Goal: Communication & Community: Answer question/provide support

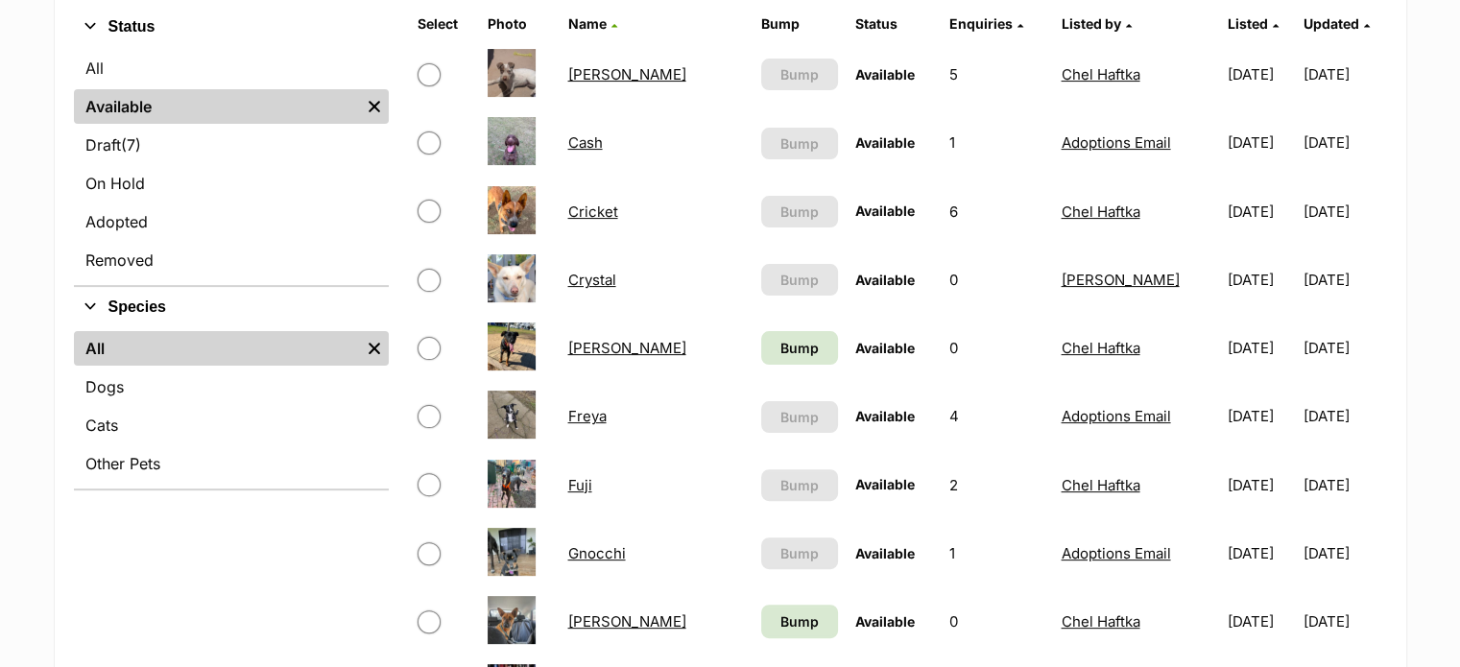
scroll to position [479, 0]
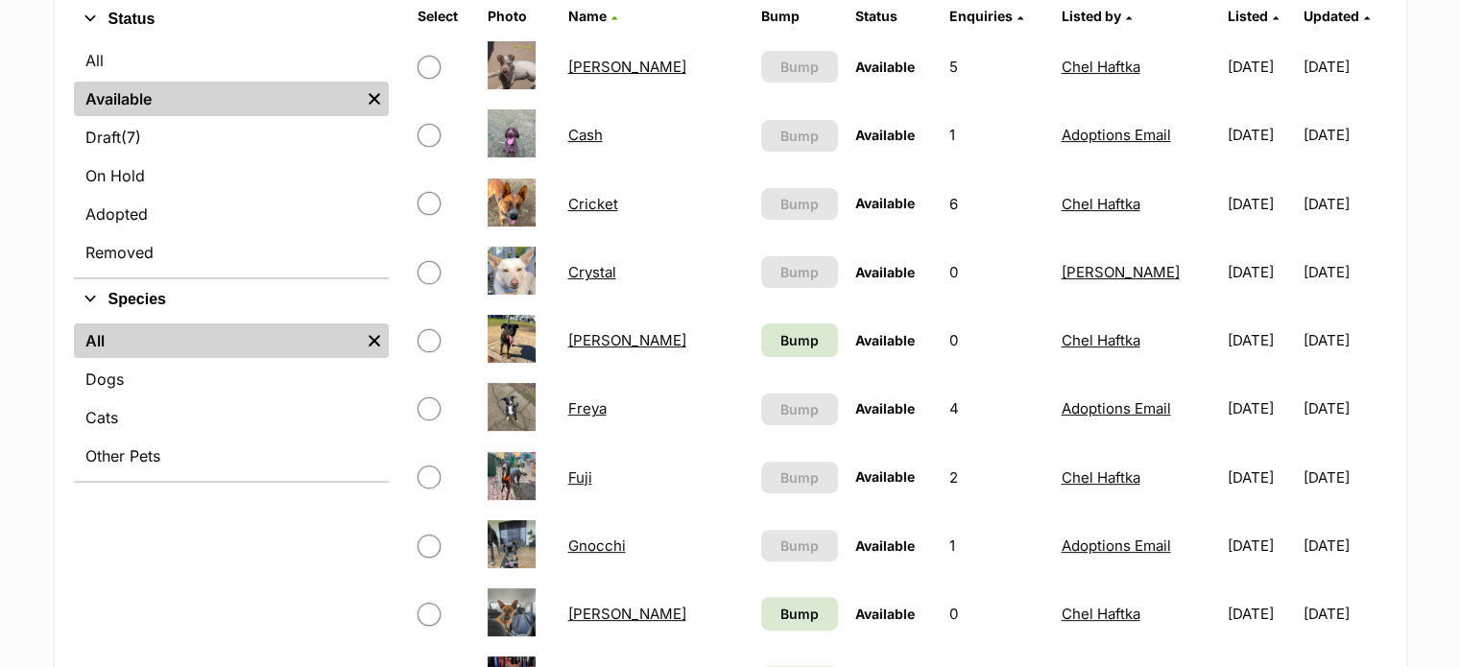
click at [614, 195] on link "Cricket" at bounding box center [592, 204] width 50 height 18
click at [597, 336] on link "Dewey" at bounding box center [626, 340] width 118 height 18
click at [592, 613] on link "Huey" at bounding box center [626, 614] width 118 height 18
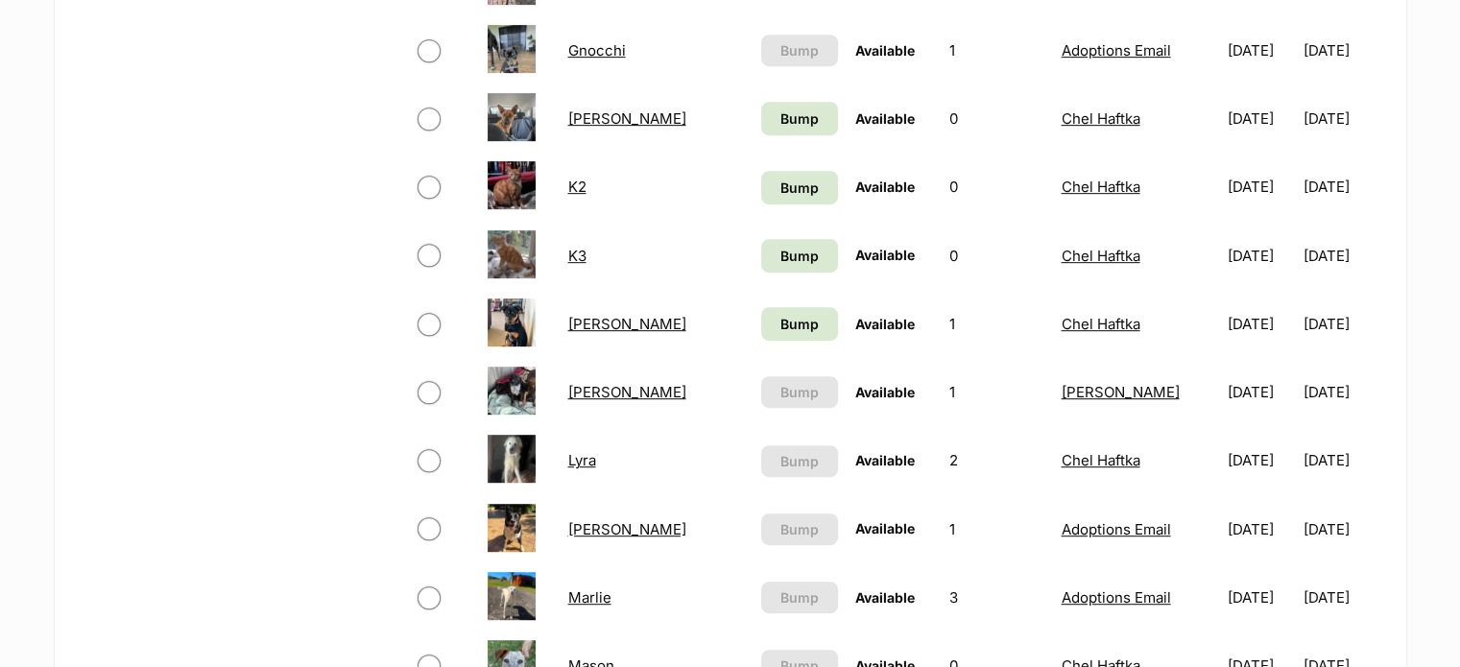
scroll to position [982, 0]
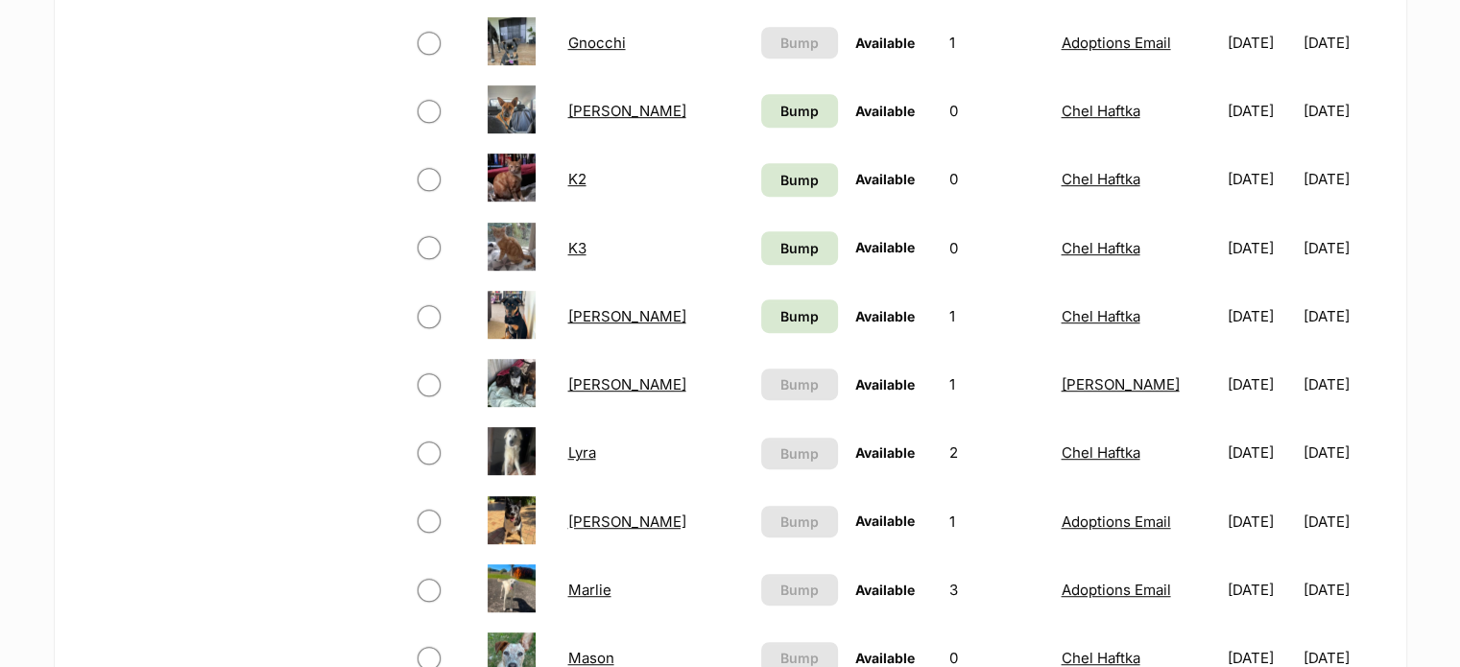
click at [608, 312] on link "Louie" at bounding box center [626, 316] width 118 height 18
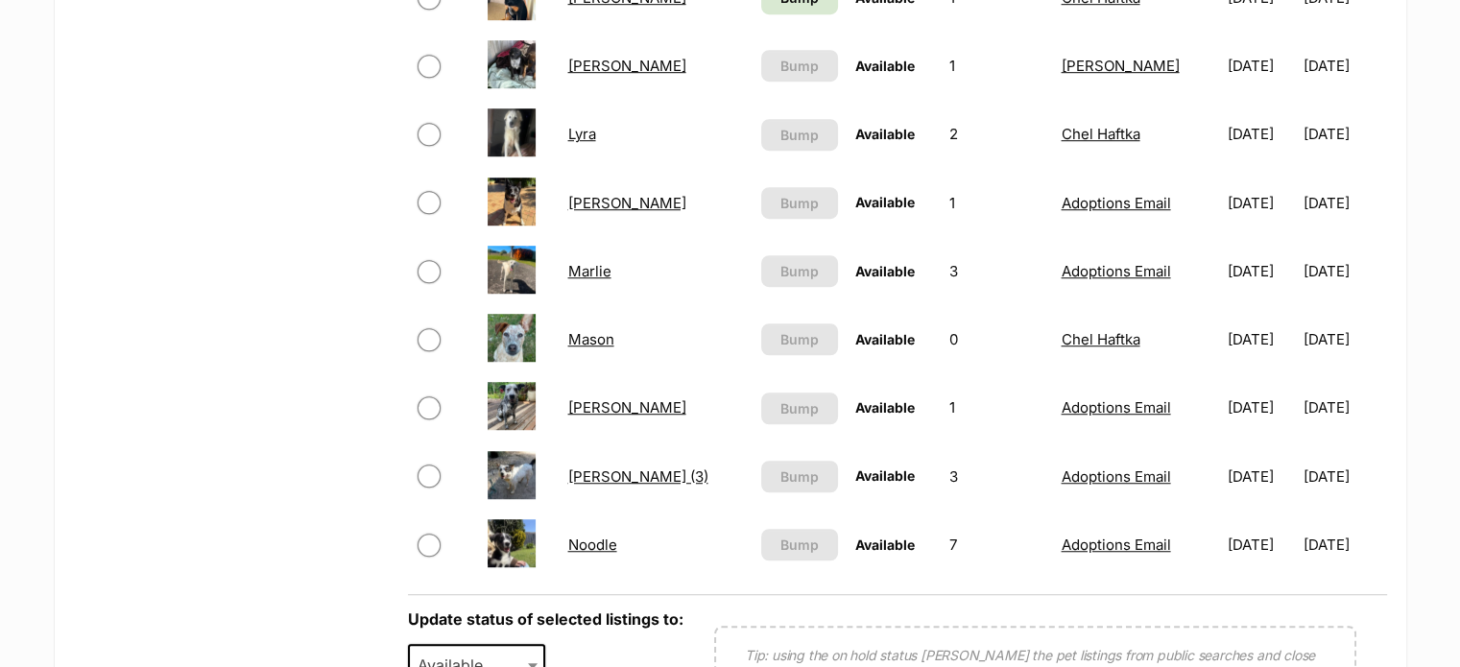
scroll to position [1311, 0]
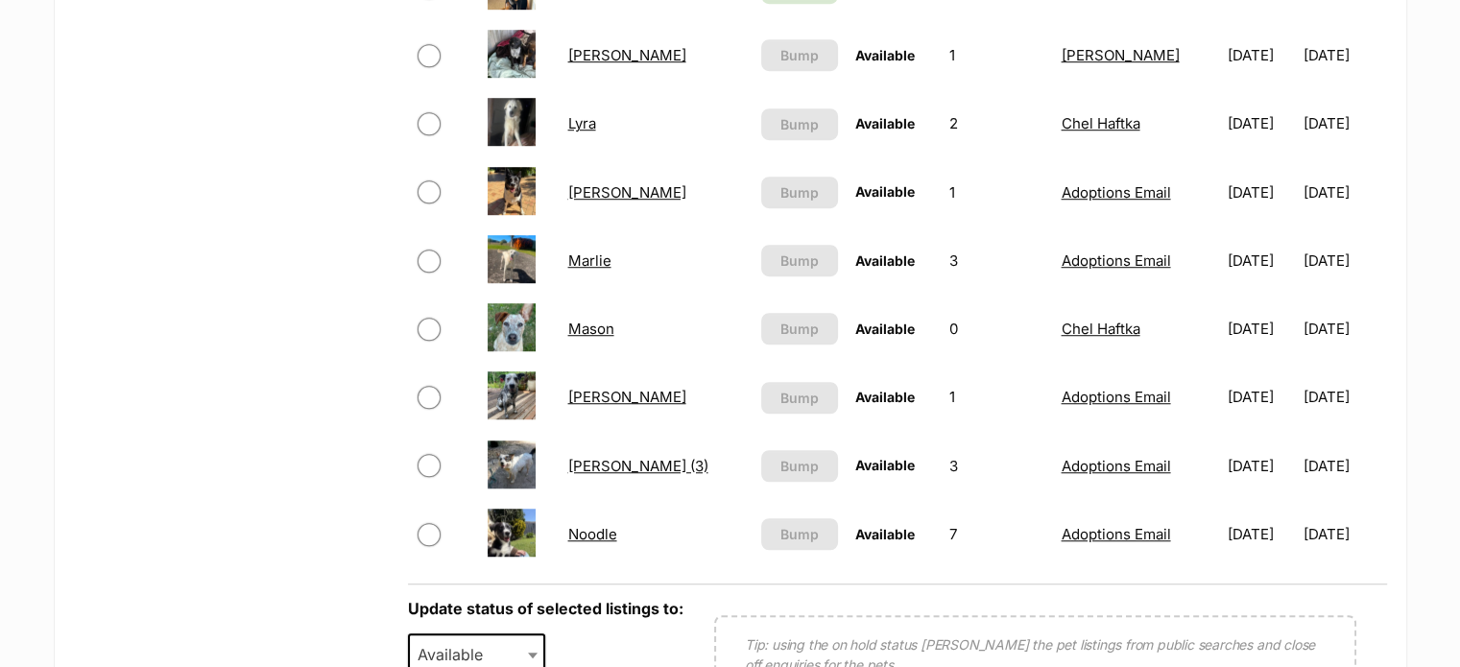
click at [605, 322] on link "Mason" at bounding box center [590, 329] width 46 height 18
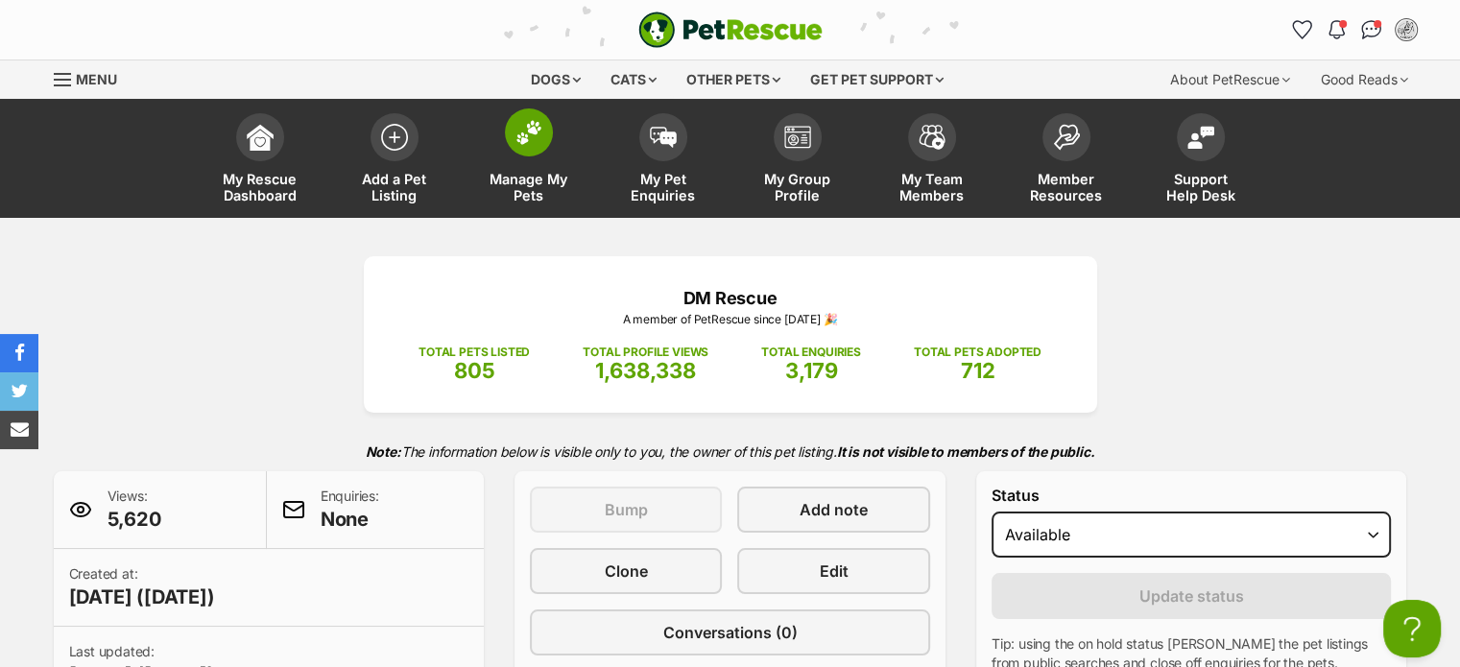
click at [533, 122] on img at bounding box center [528, 132] width 27 height 25
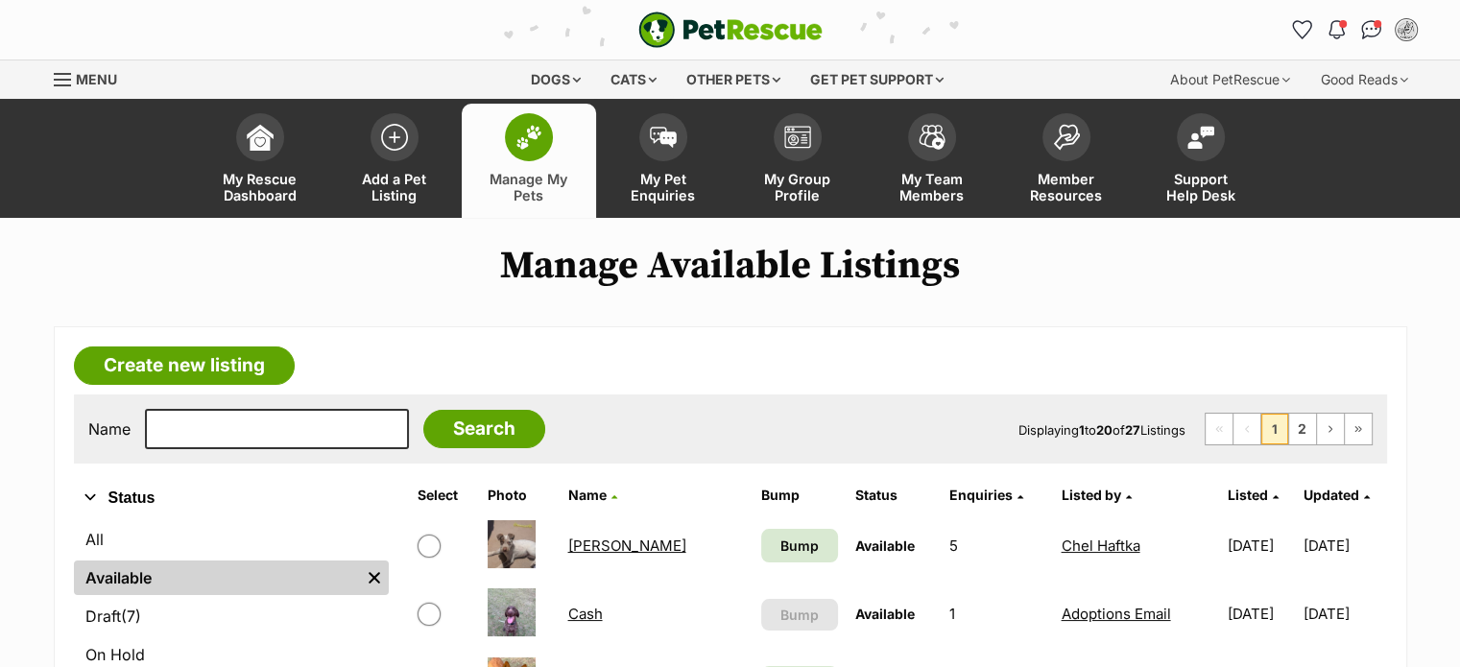
click at [599, 539] on link "[PERSON_NAME]" at bounding box center [626, 546] width 118 height 18
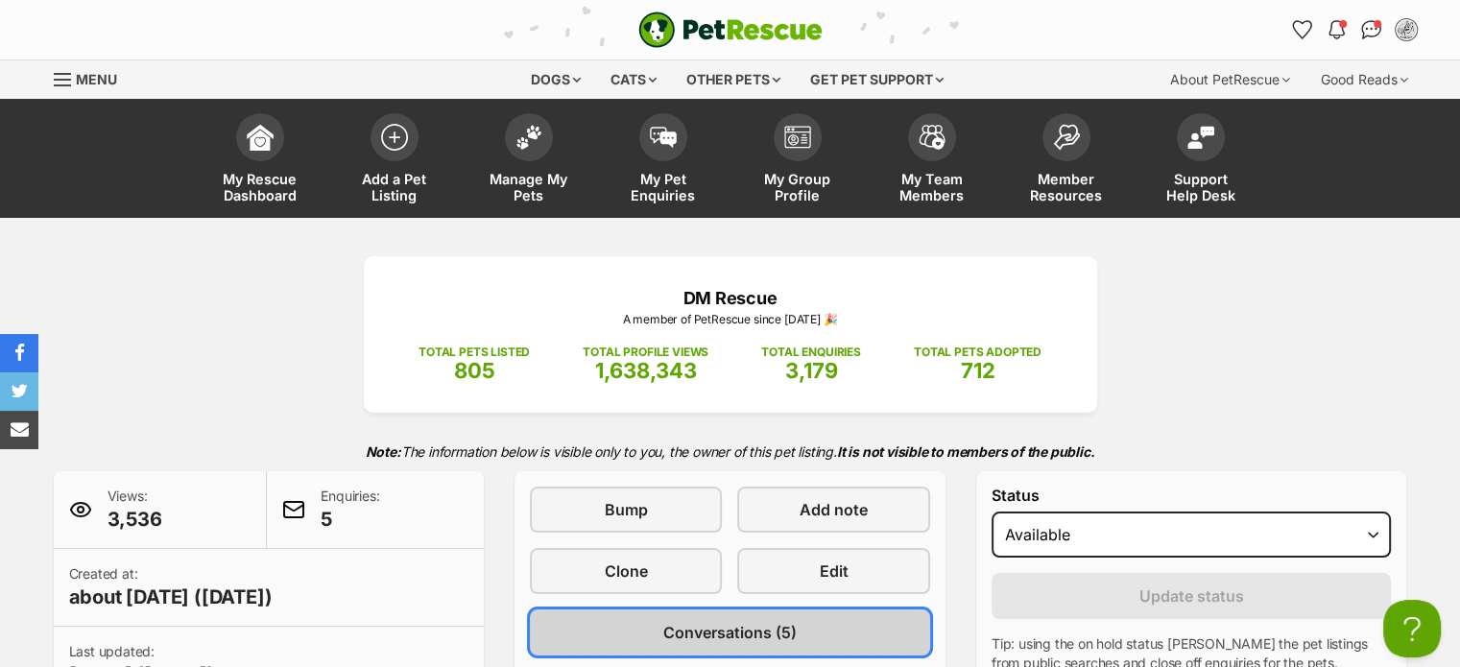
click at [728, 628] on span "Conversations (5)" at bounding box center [729, 632] width 133 height 23
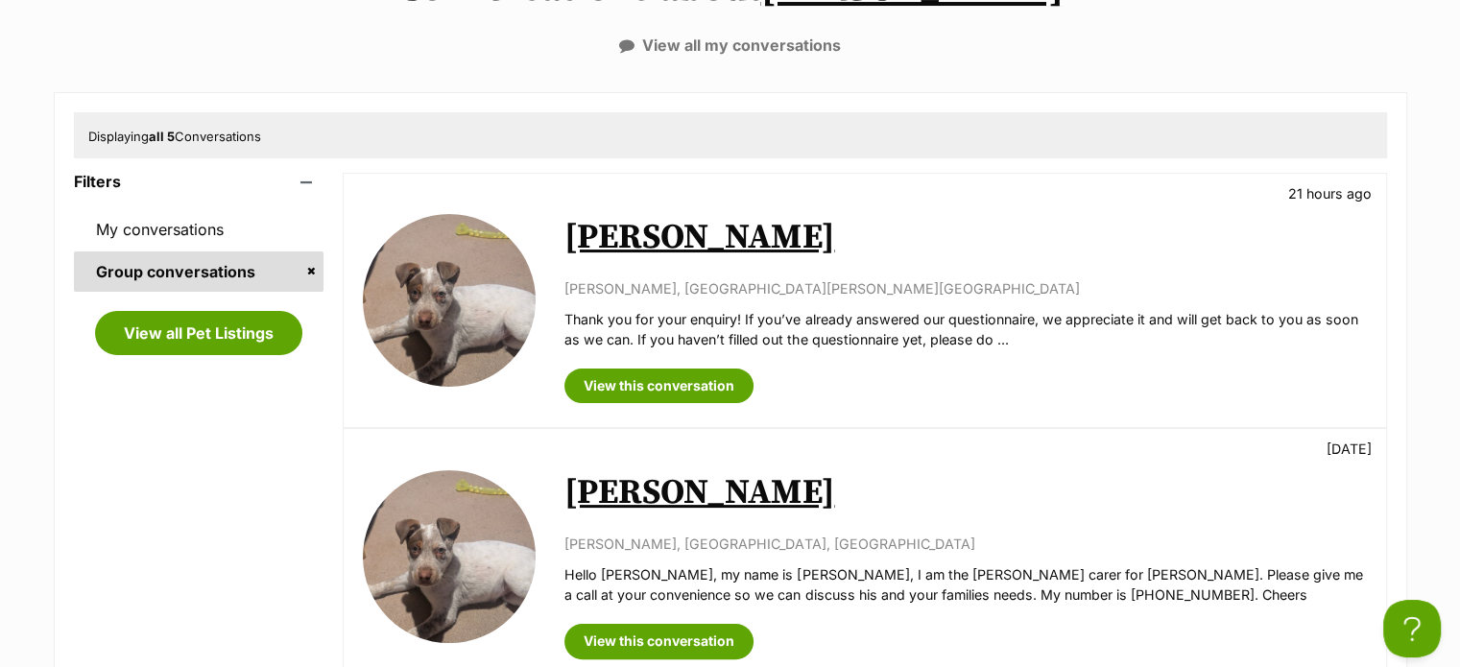
scroll to position [288, 0]
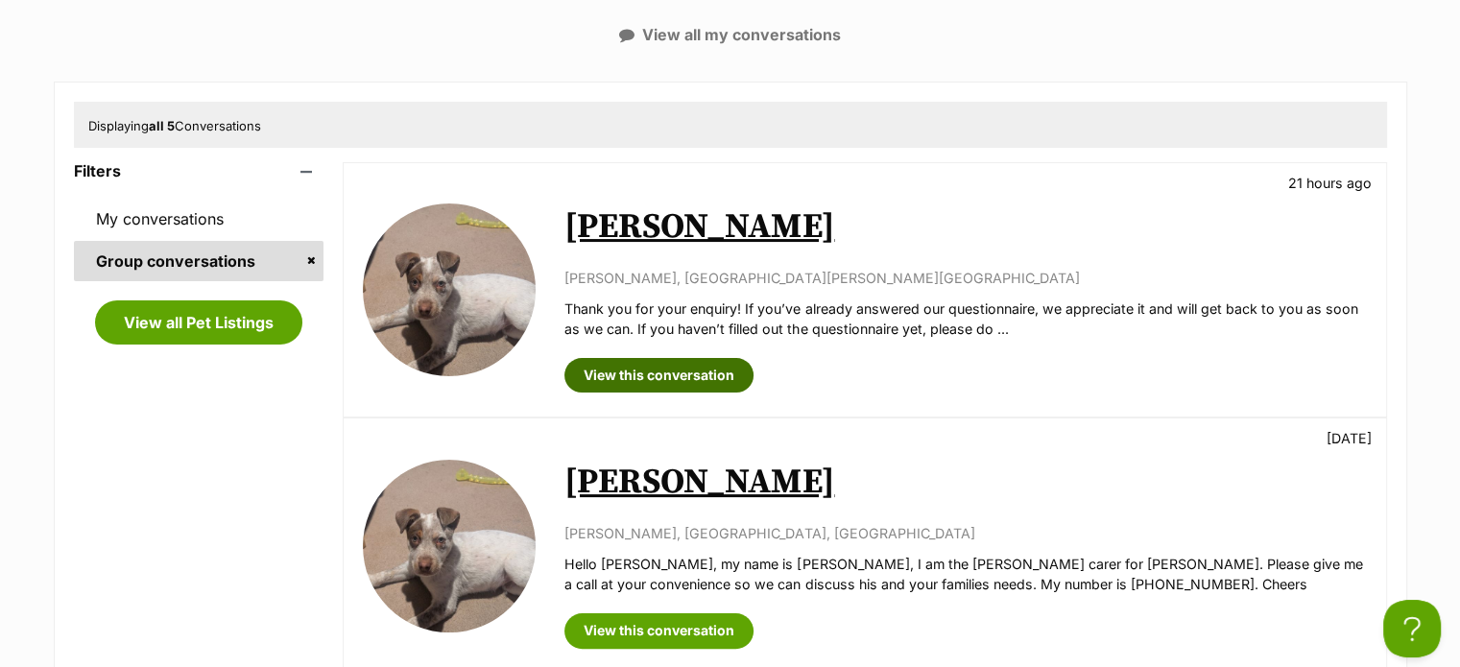
click at [713, 373] on link "View this conversation" at bounding box center [658, 375] width 189 height 35
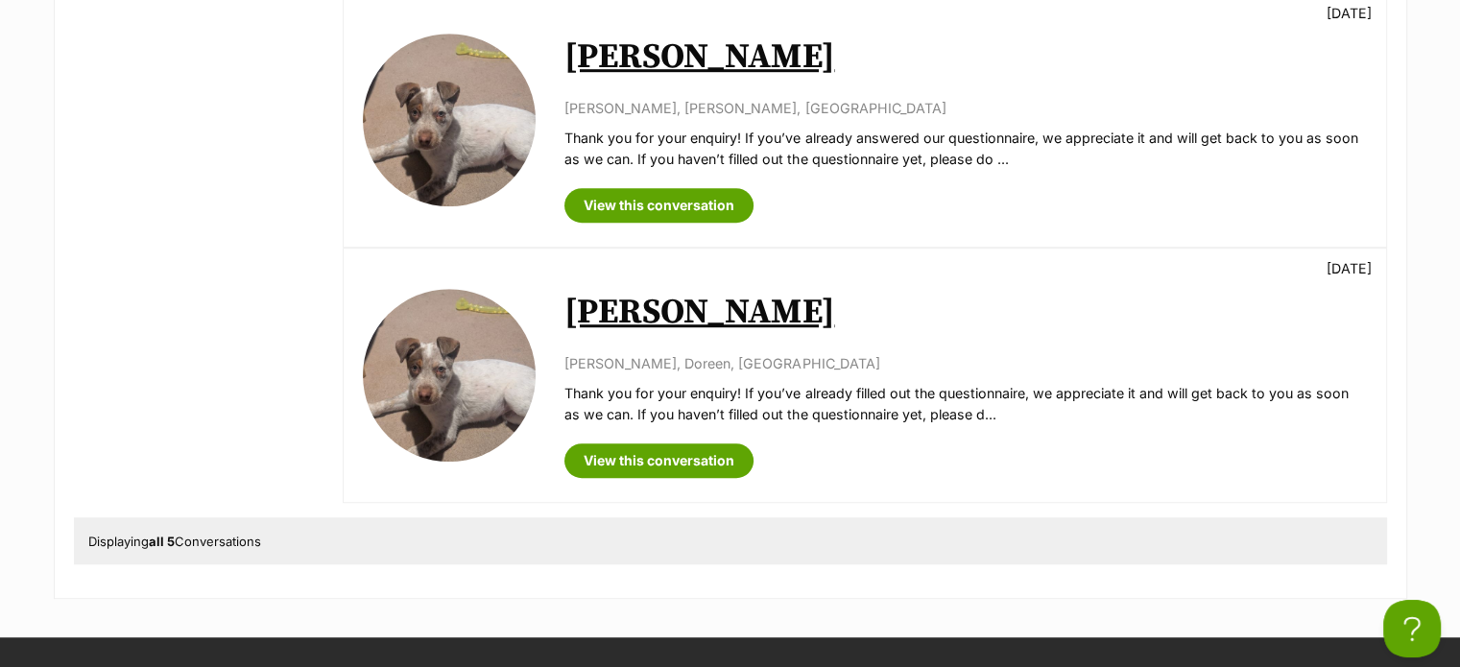
scroll to position [1278, 0]
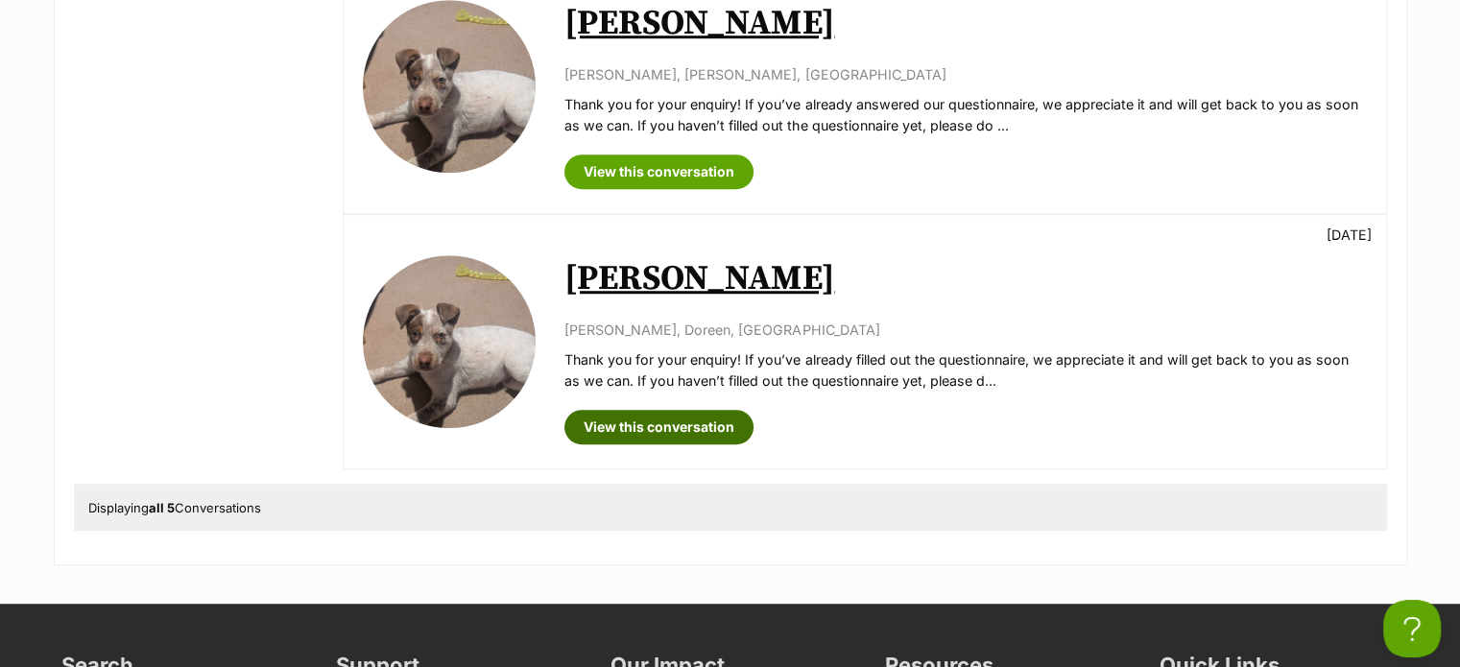
click at [653, 410] on link "View this conversation" at bounding box center [658, 427] width 189 height 35
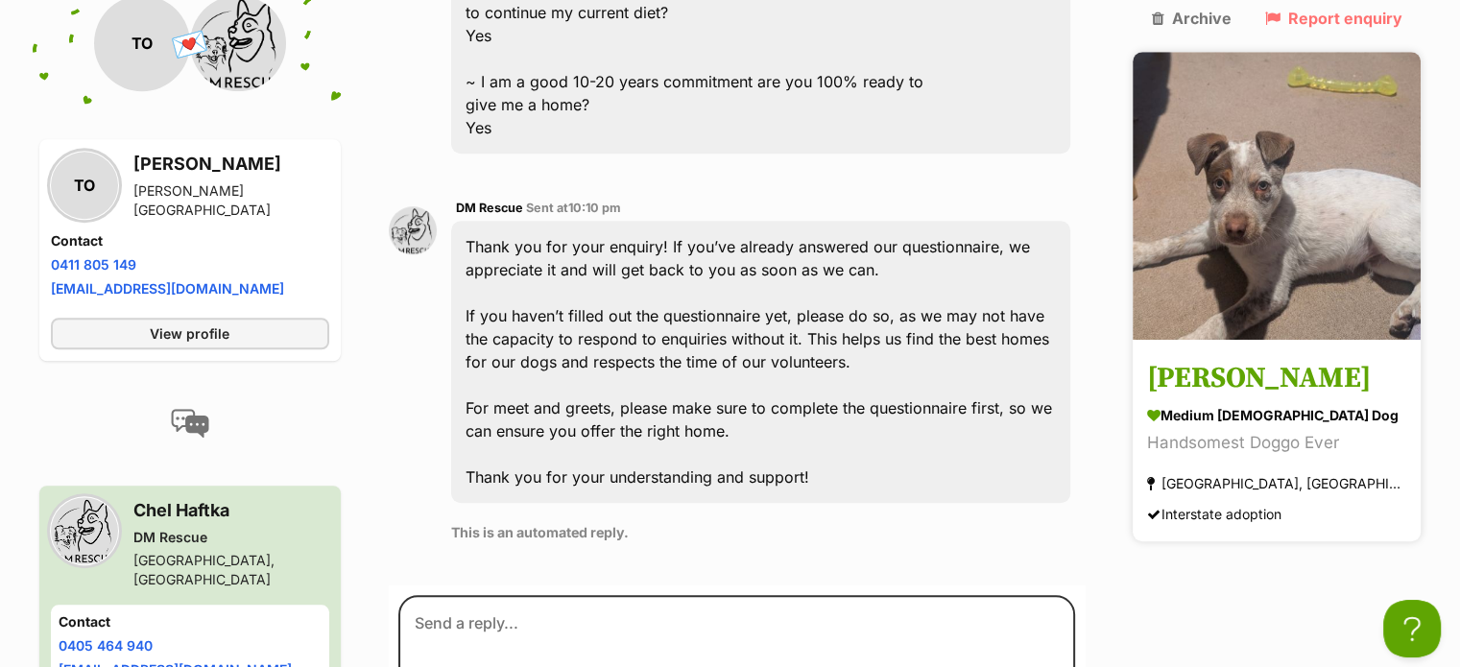
scroll to position [1516, 0]
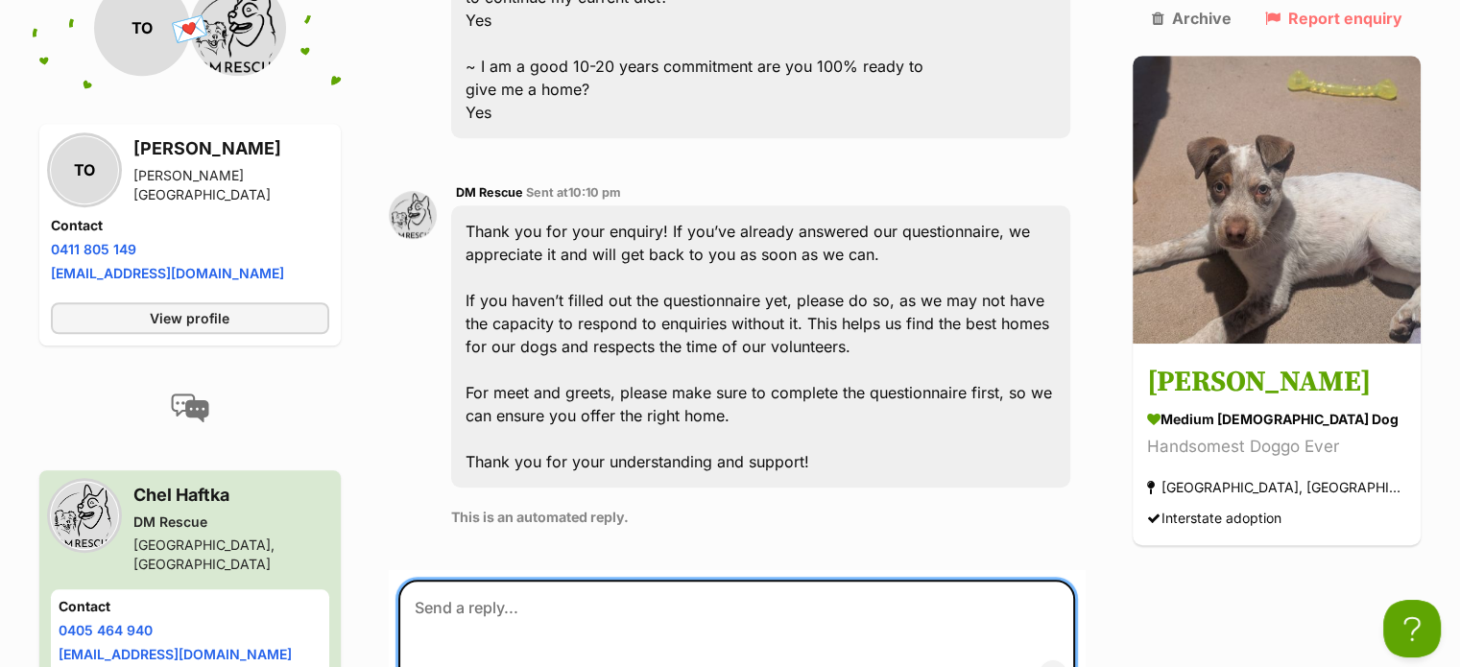
click at [439, 580] on textarea at bounding box center [737, 637] width 678 height 115
paste textarea "Thankyou for your interest in Billy but I am sorry to say, he has been adopted.…"
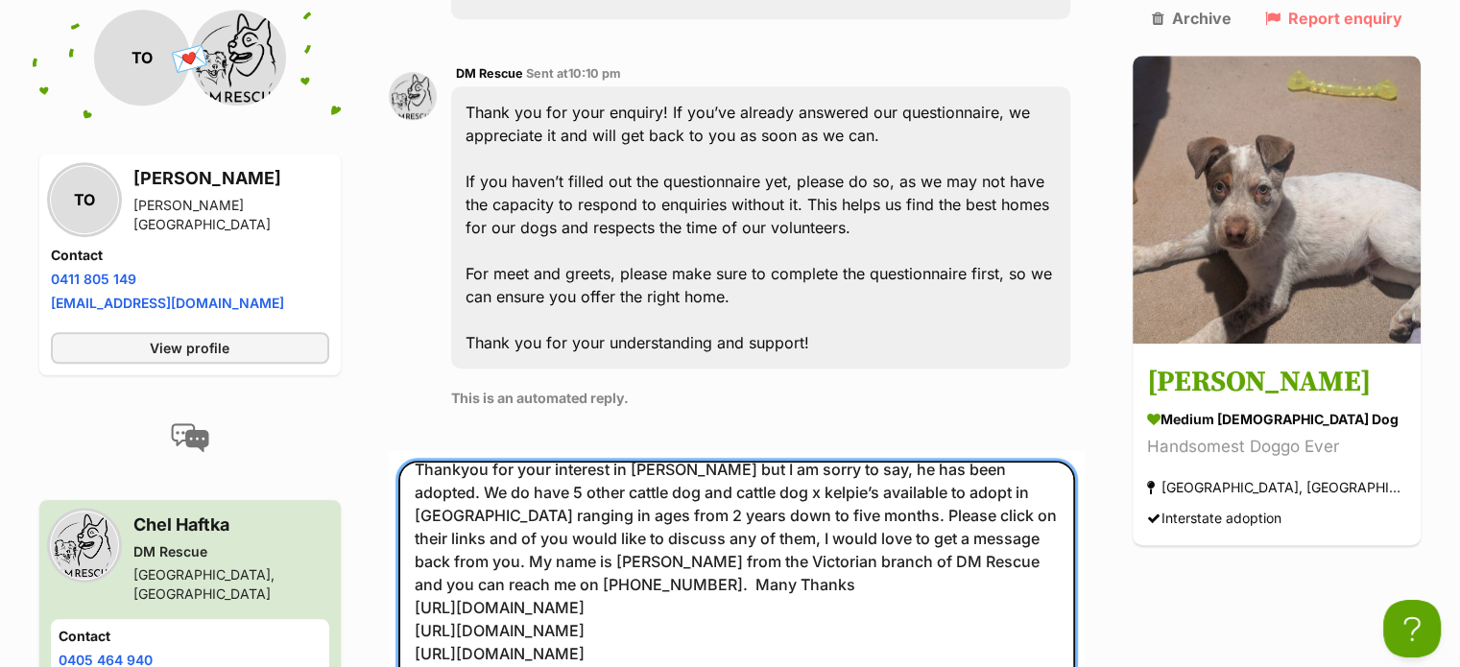
scroll to position [1666, 0]
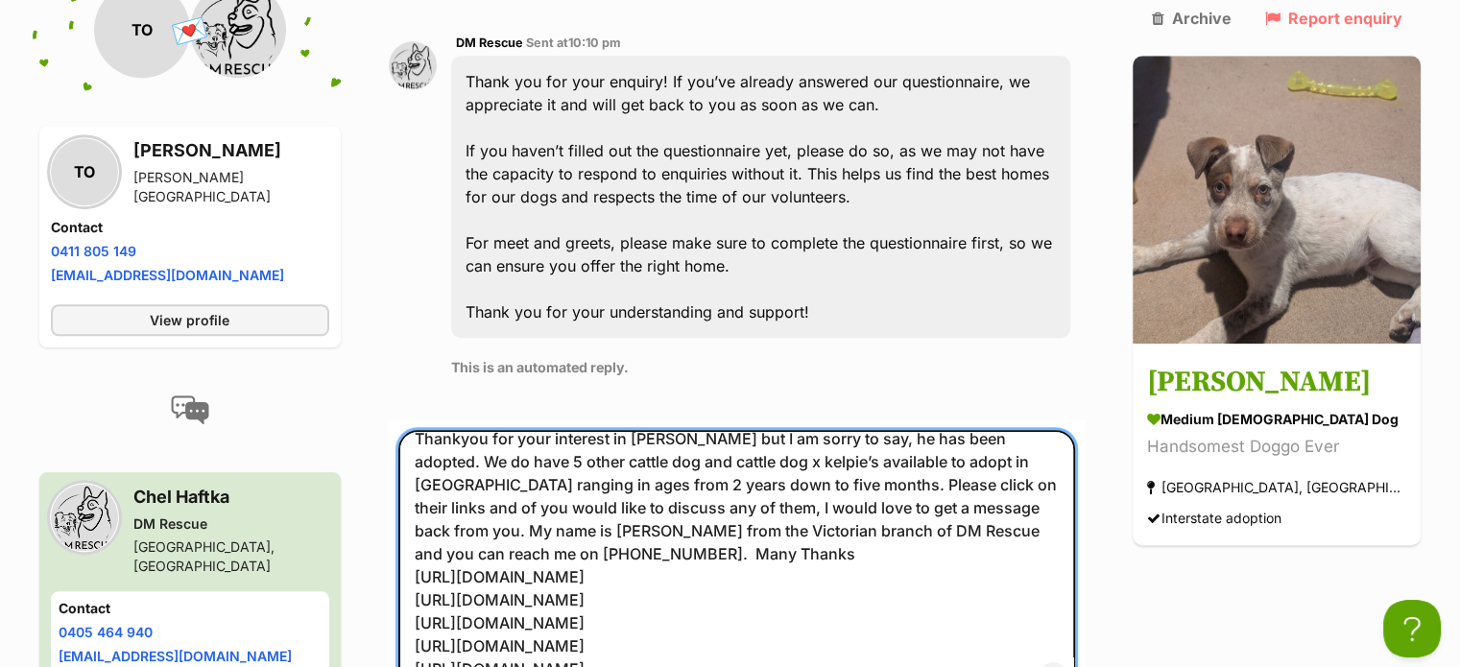
click at [803, 543] on textarea "Thankyou for your interest in Billy but I am sorry to say, he has been adopted.…" at bounding box center [737, 563] width 678 height 267
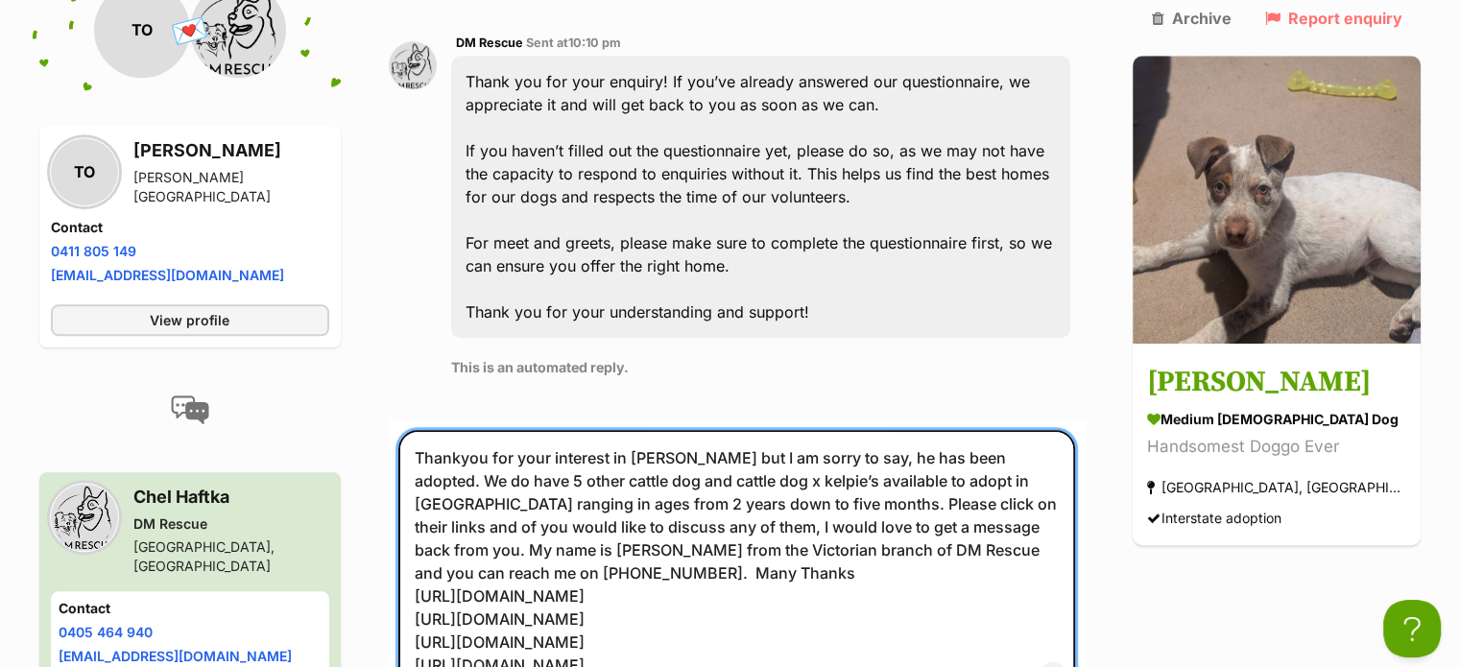
click at [910, 477] on textarea "Thankyou for your interest in Billy but I am sorry to say, he has been adopted.…" at bounding box center [737, 563] width 678 height 267
click at [1019, 522] on textarea "Thankyou for your interest in Billy but I am sorry to say, he has been adopted.…" at bounding box center [737, 563] width 678 height 267
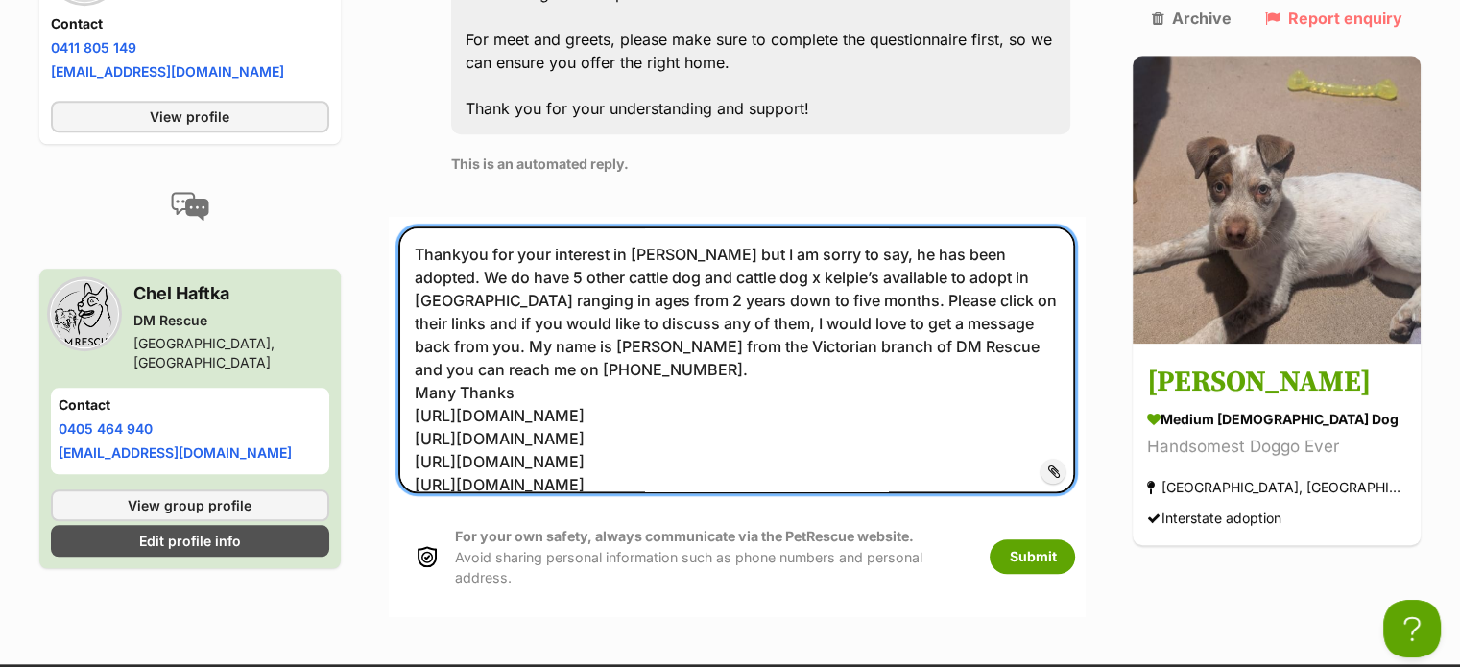
scroll to position [1945, 0]
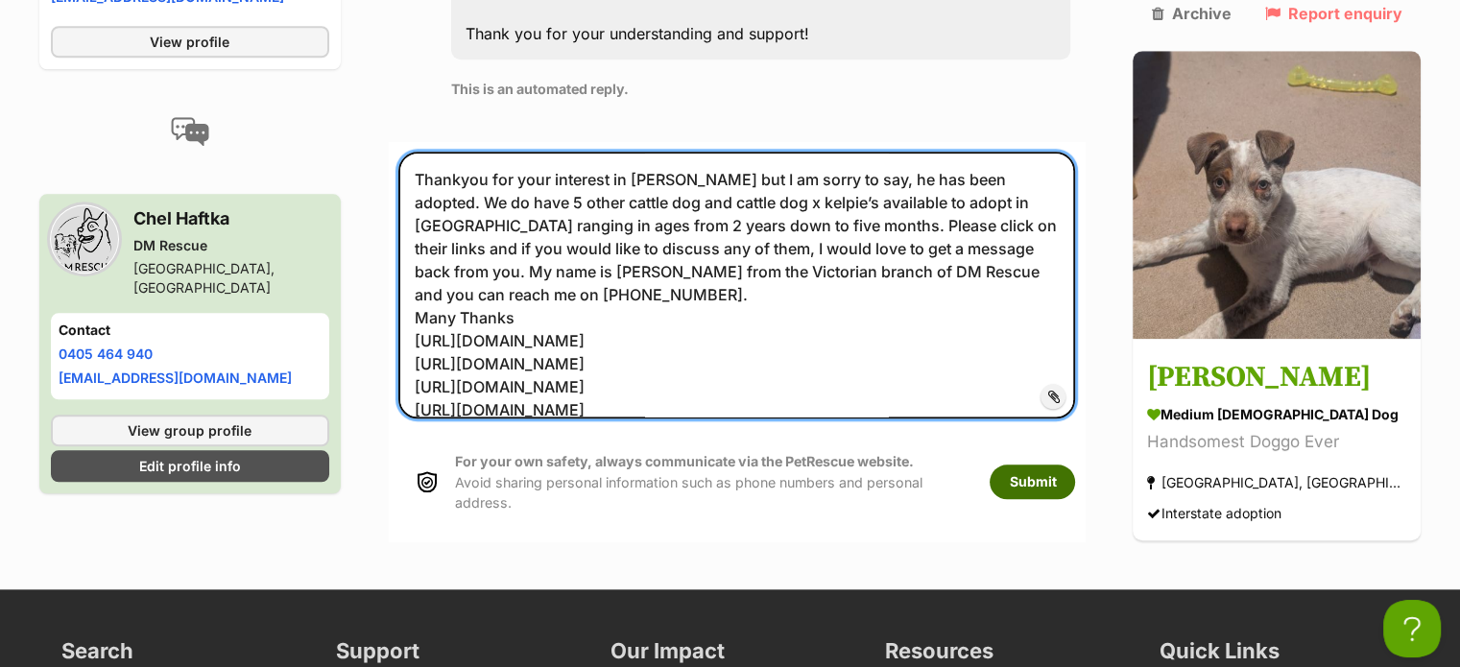
type textarea "Thankyou for your interest in Billy but I am sorry to say, he has been adopted.…"
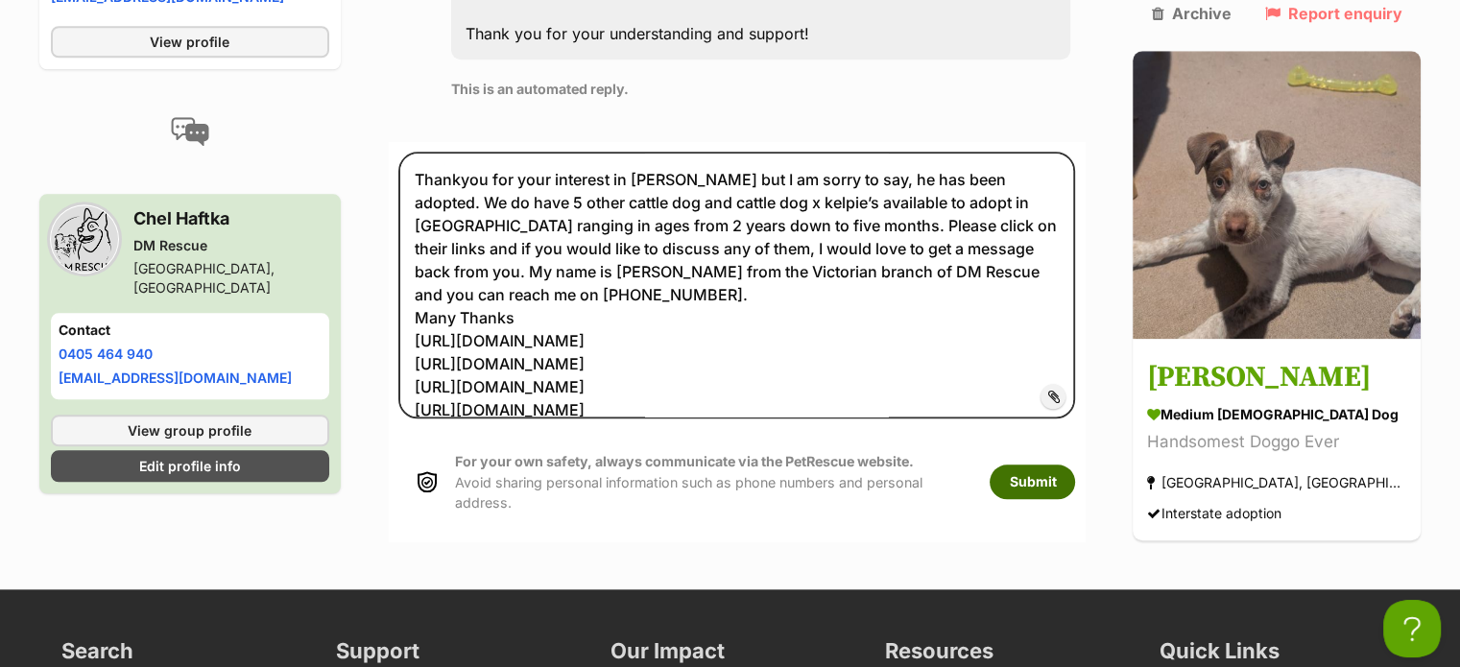
click at [1067, 465] on button "Submit" at bounding box center [1032, 482] width 85 height 35
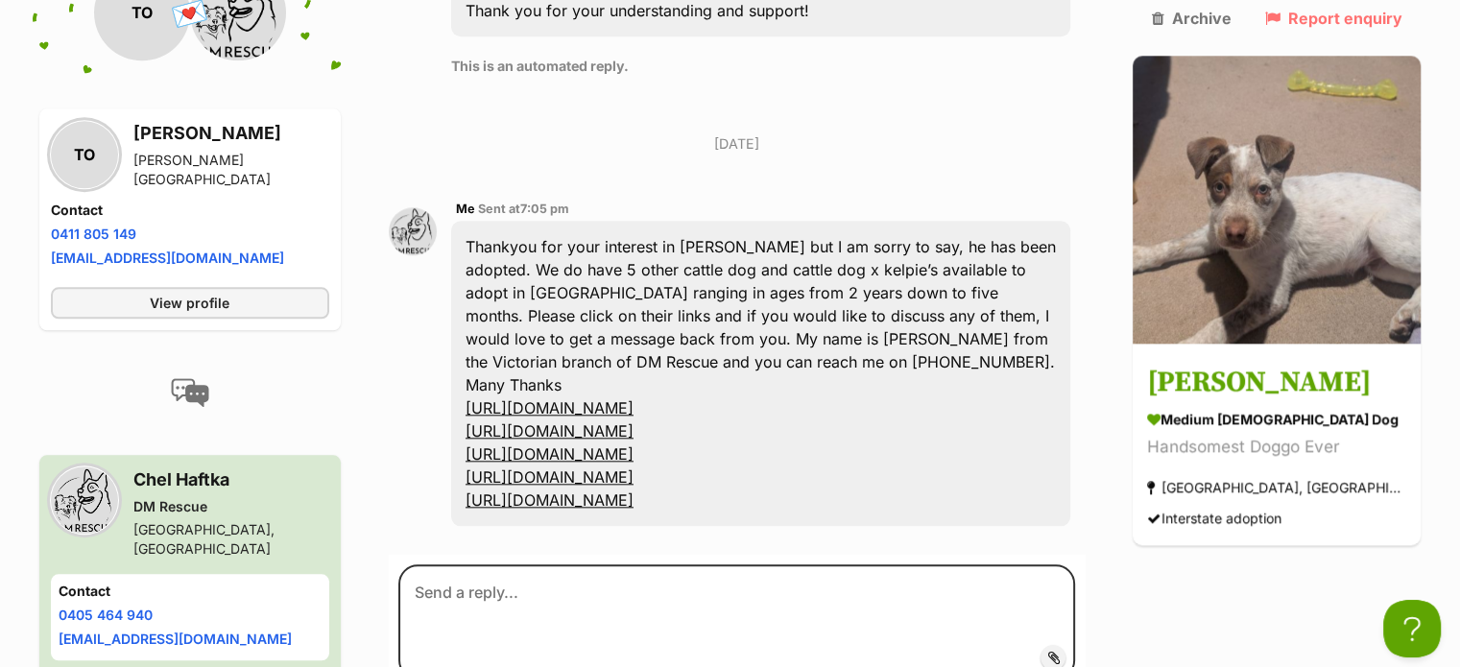
click at [633, 398] on link "https://www.petrescue.com.au/listings/1114696" at bounding box center [550, 407] width 168 height 19
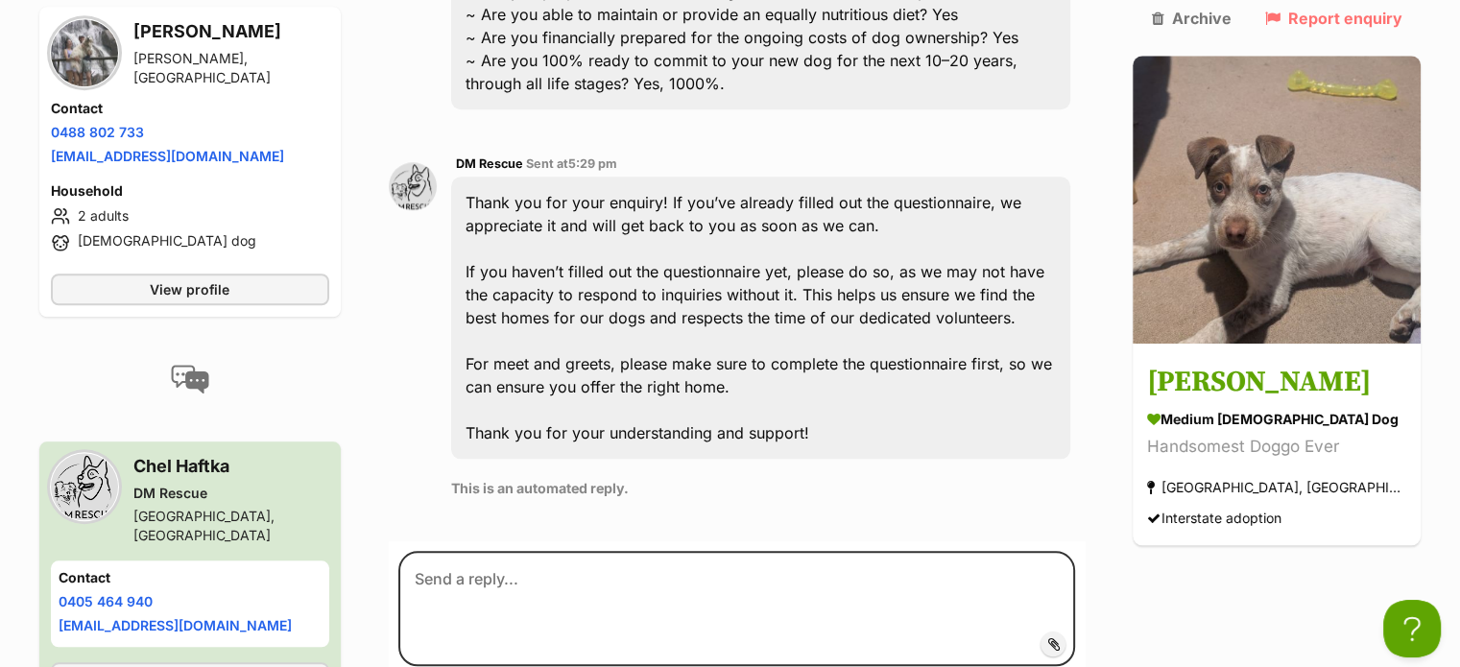
scroll to position [1818, 0]
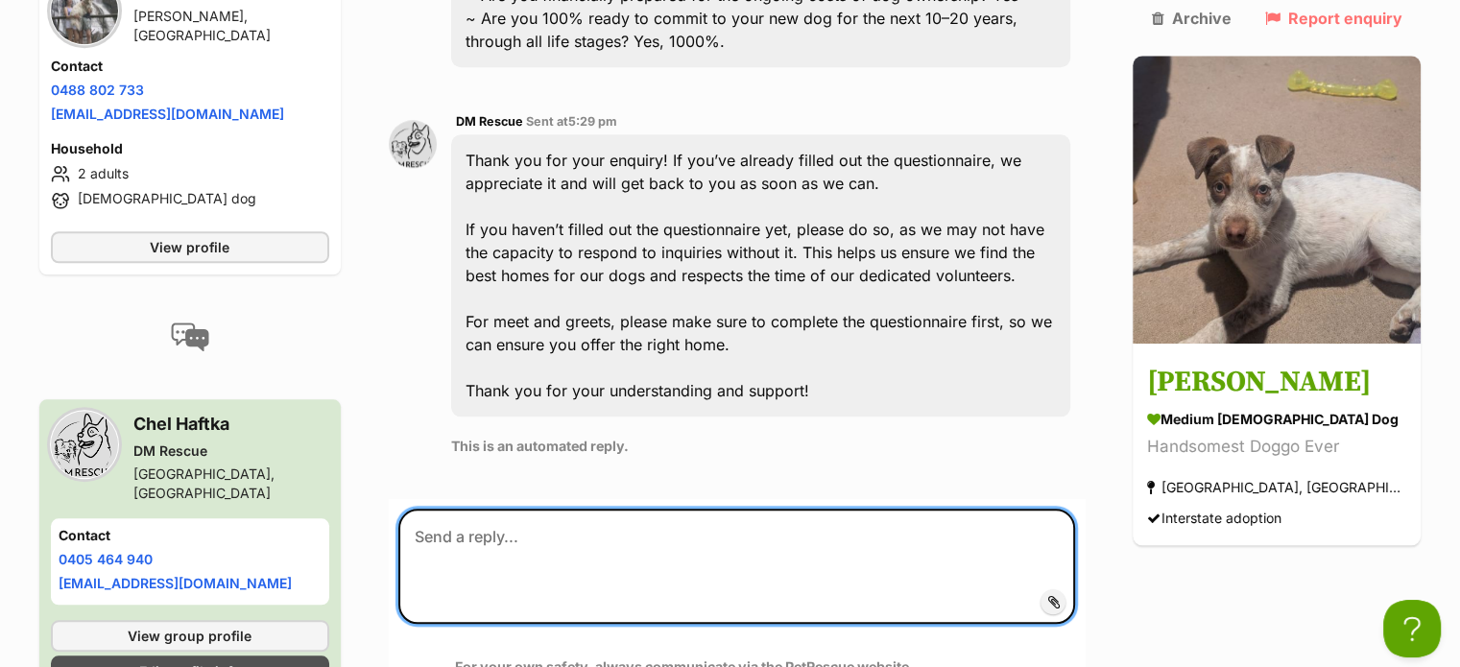
click at [458, 509] on textarea at bounding box center [737, 566] width 678 height 115
paste textarea "Thankyou for your interest in Billy but I am sorry to say, he has been adopted.…"
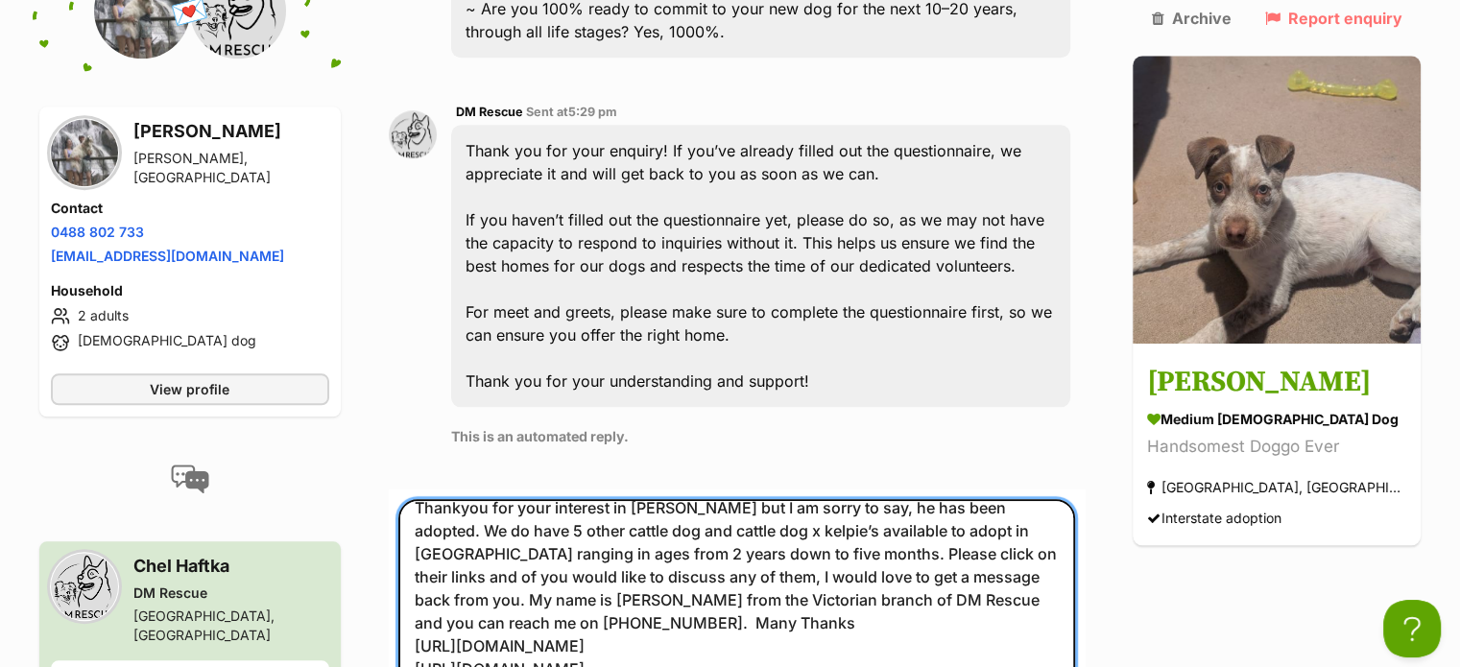
scroll to position [0, 0]
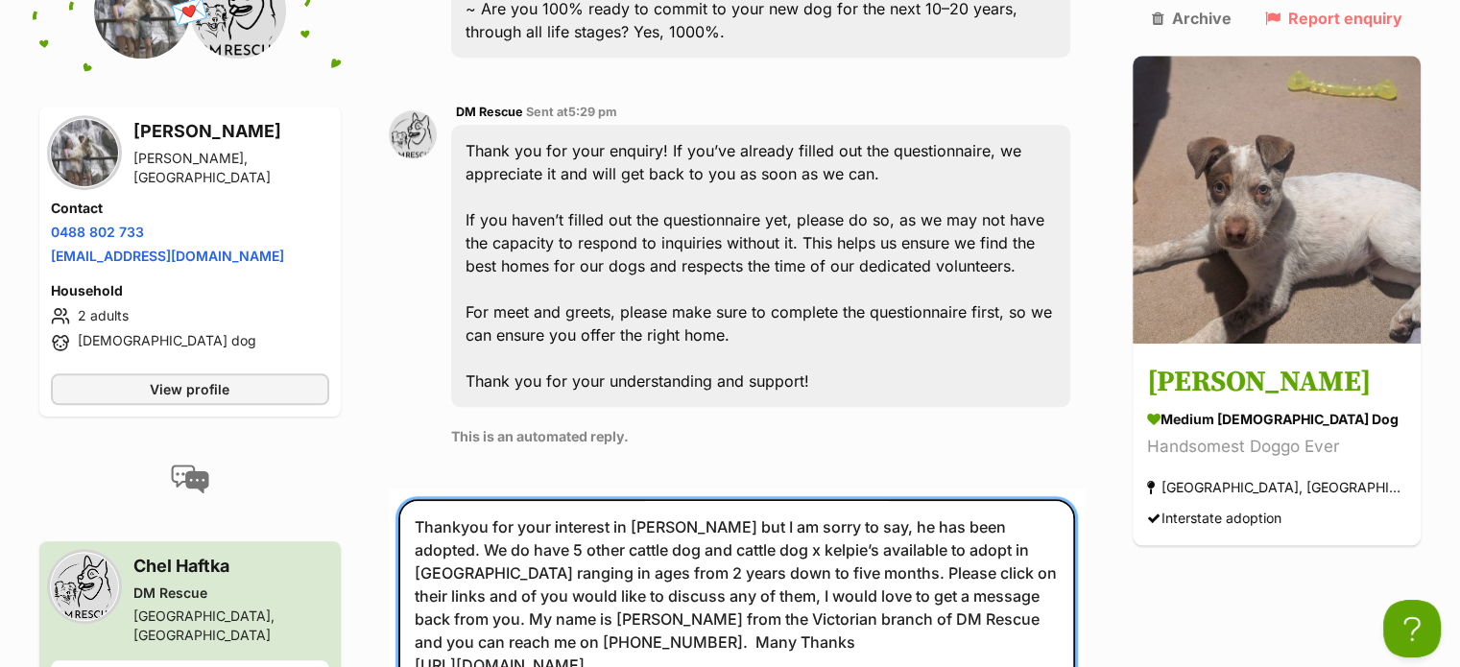
click at [913, 499] on textarea "Thankyou for your interest in Billy but I am sorry to say, he has been adopted.…" at bounding box center [737, 632] width 678 height 267
click at [1018, 524] on textarea "Thankyou for your interest in Billy but I am sorry to say, he has been adopted.…" at bounding box center [737, 632] width 678 height 267
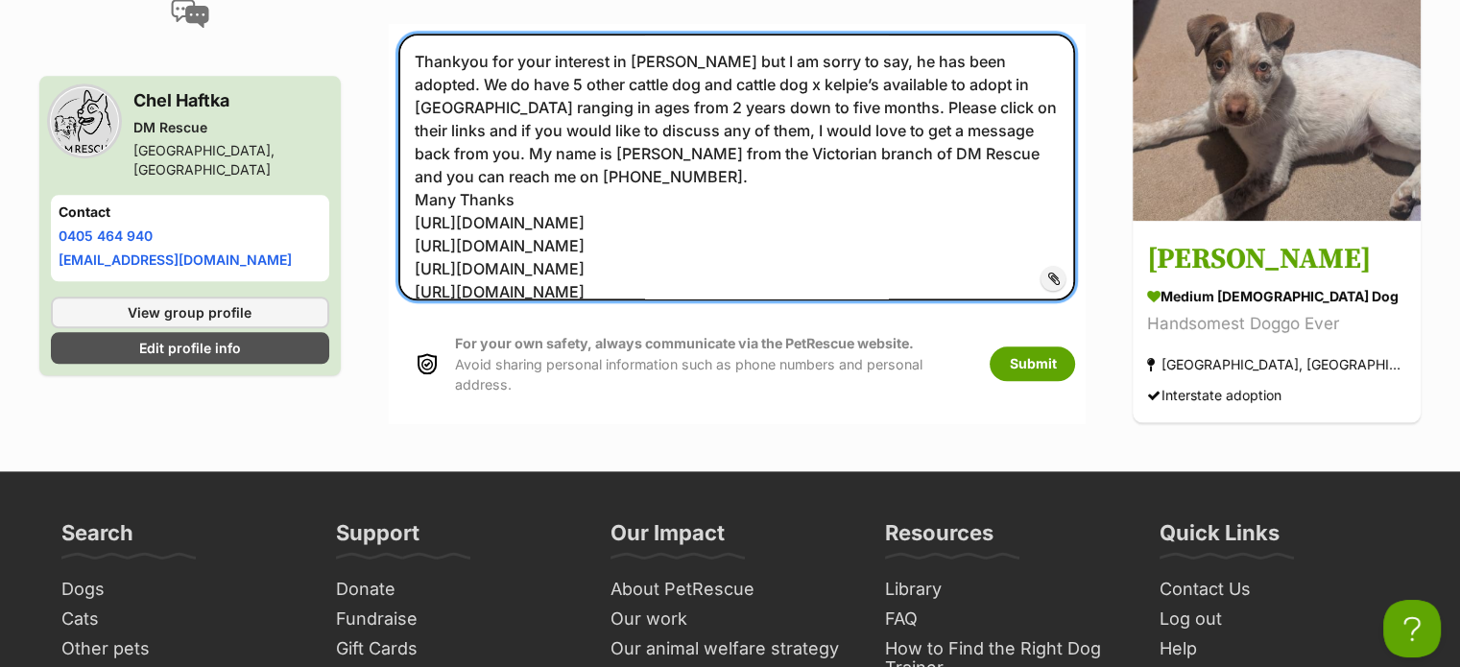
scroll to position [2284, 0]
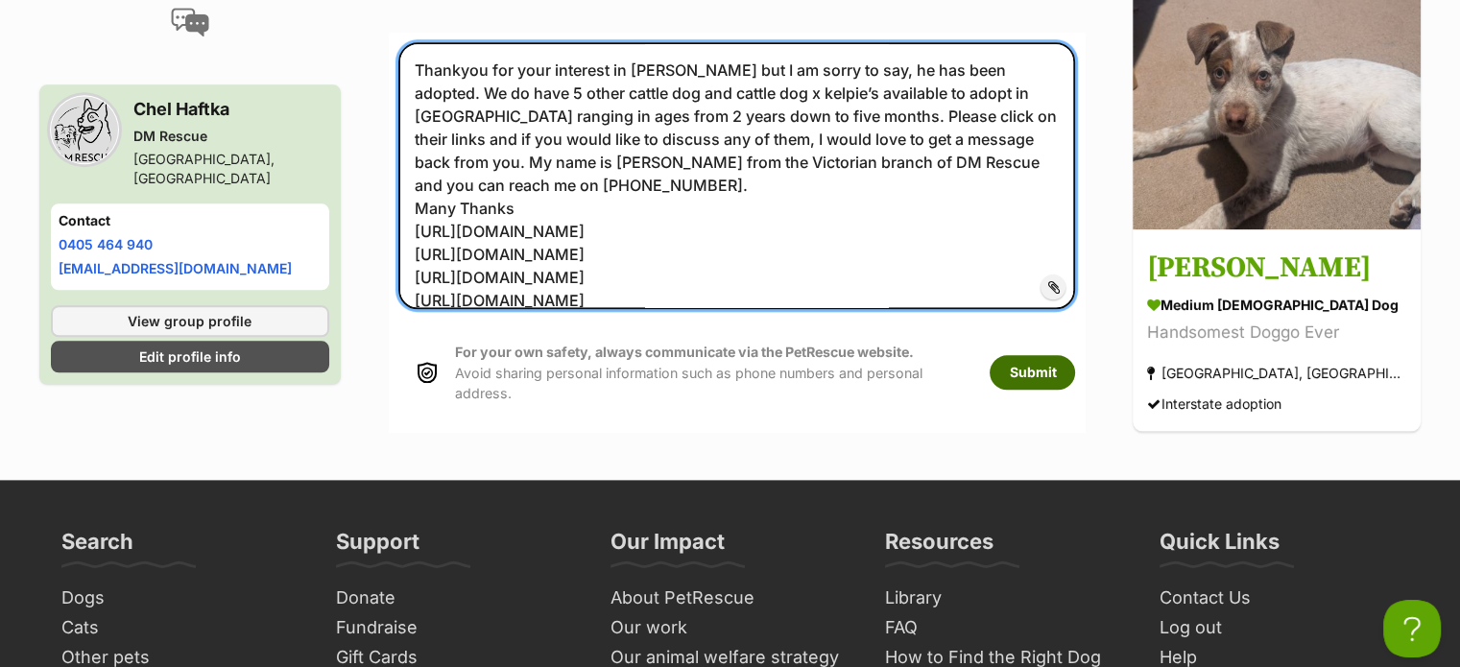
type textarea "Thankyou for your interest in Billy but I am sorry to say, he has been adopted.…"
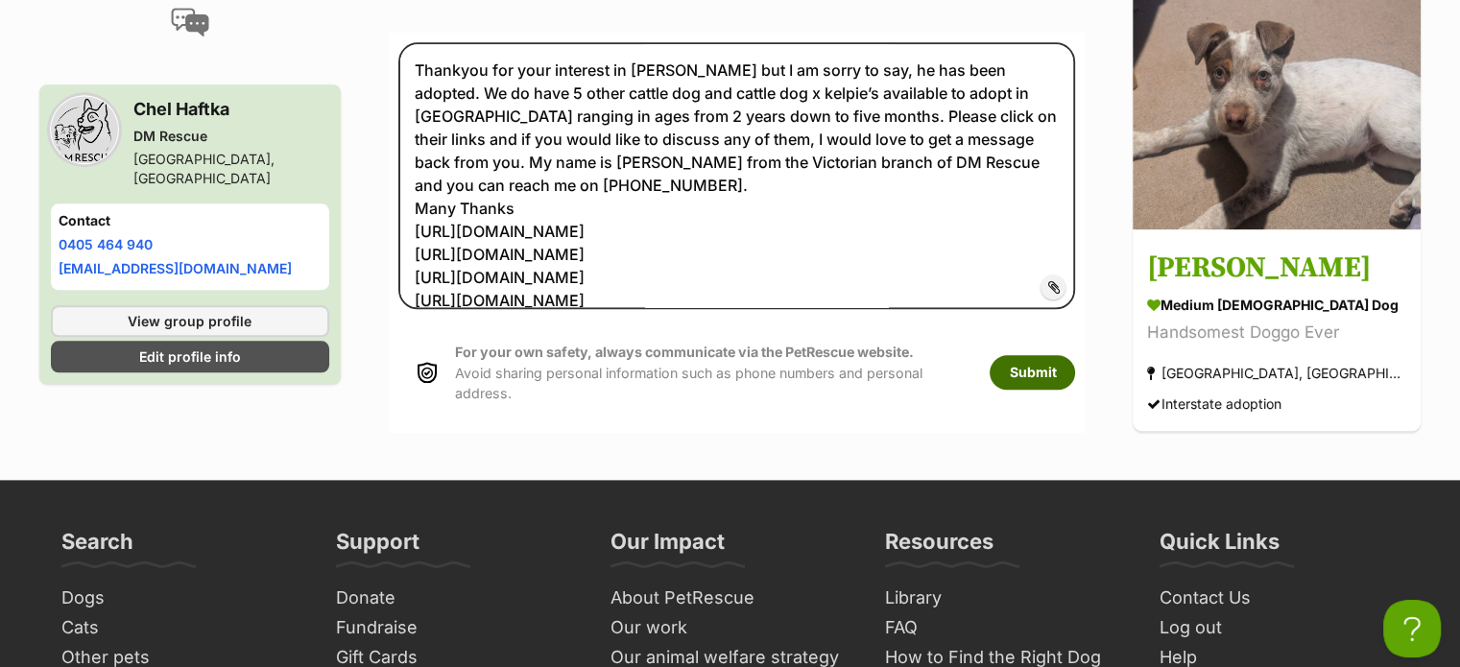
click at [1075, 355] on button "Submit" at bounding box center [1032, 372] width 85 height 35
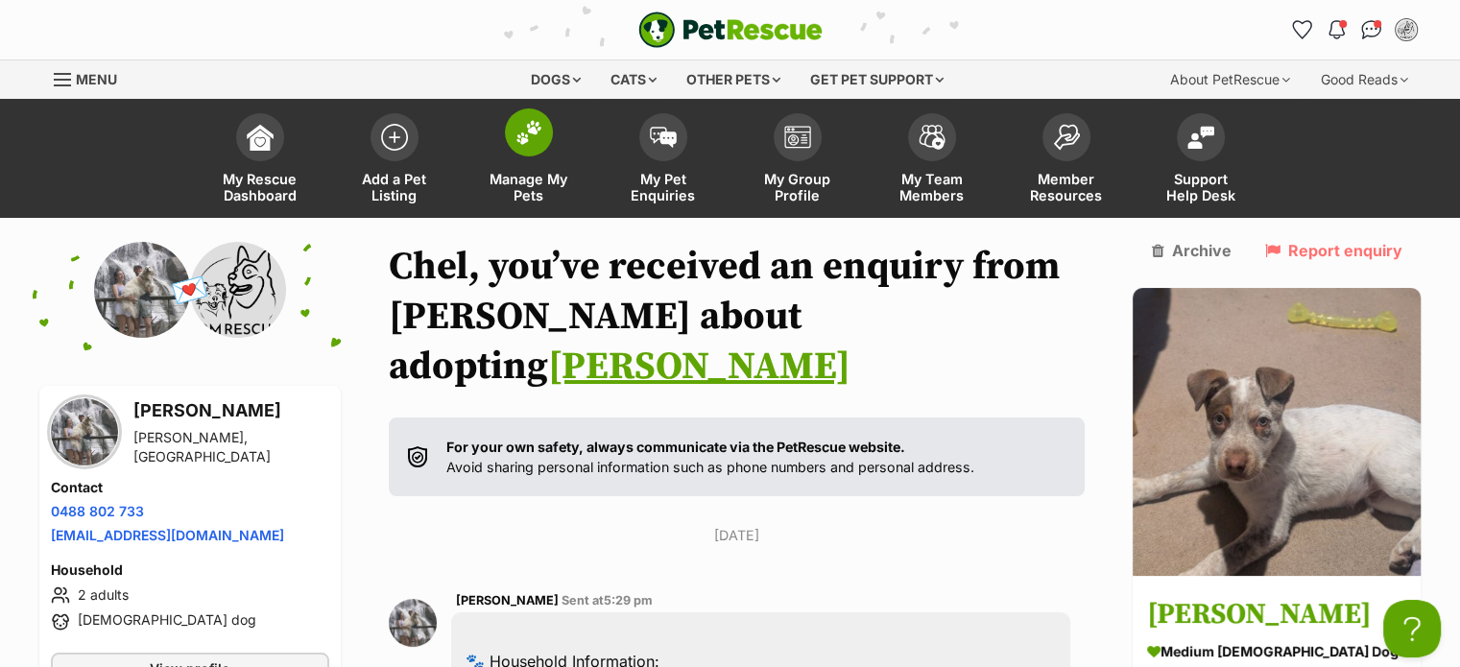
click at [530, 135] on img at bounding box center [528, 132] width 27 height 25
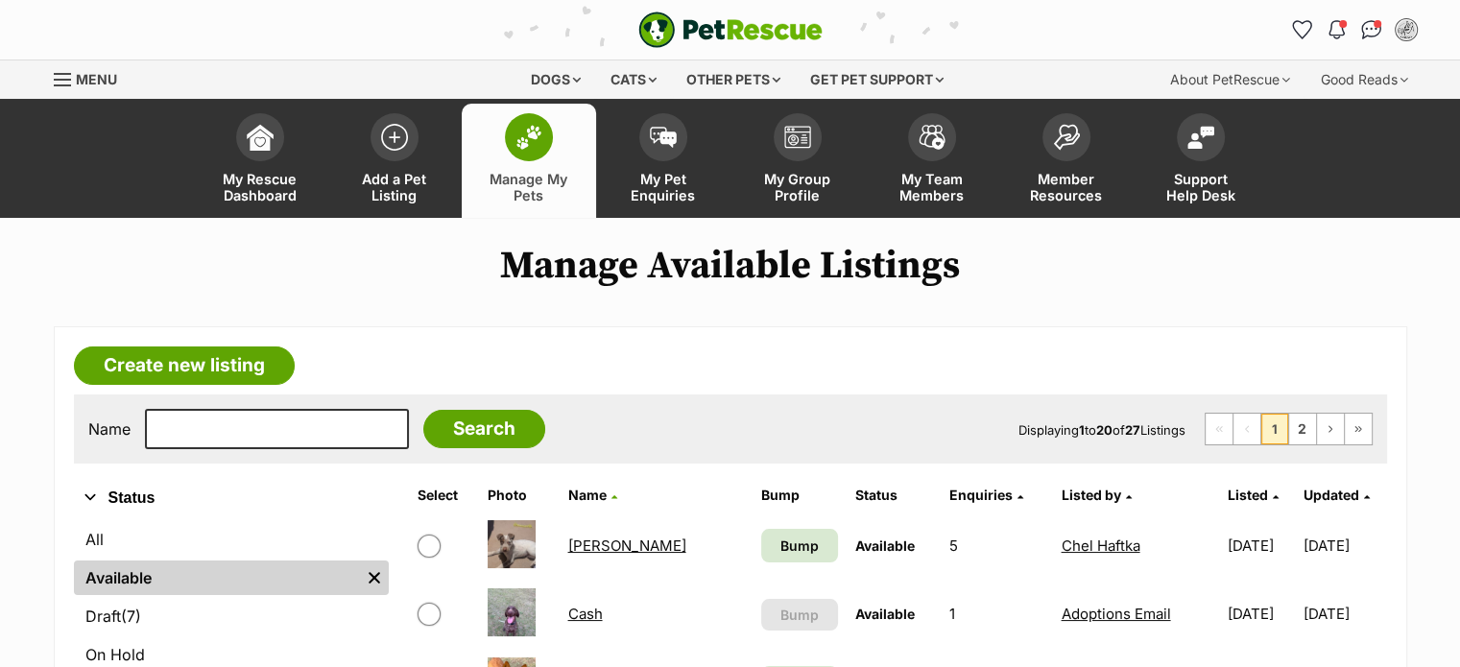
click at [585, 541] on link "[PERSON_NAME]" at bounding box center [626, 546] width 118 height 18
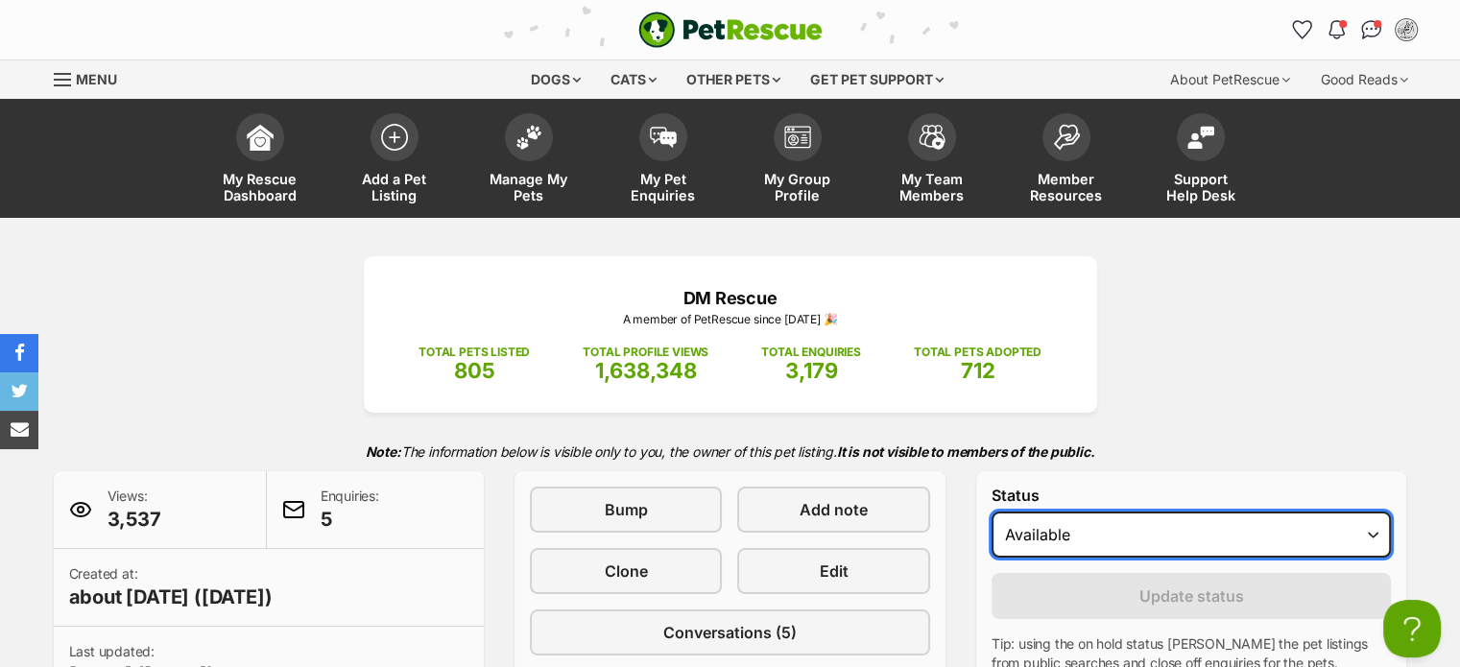
click at [1374, 536] on select "Draft - not available as listing has enquires Available On hold Adopted" at bounding box center [1191, 535] width 400 height 46
select select "rehomed"
click at [991, 512] on select "Draft - not available as listing has enquires Available On hold Adopted" at bounding box center [1191, 535] width 400 height 46
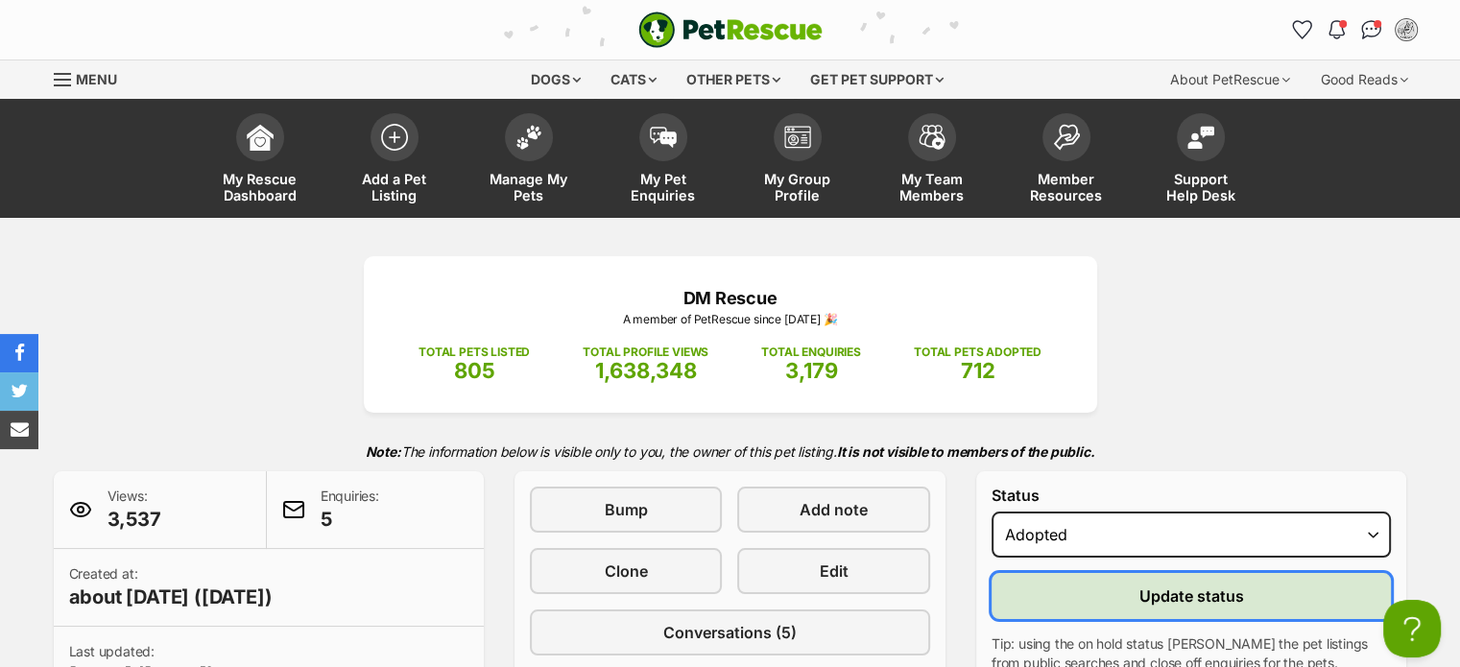
click at [1234, 587] on span "Update status" at bounding box center [1191, 596] width 105 height 23
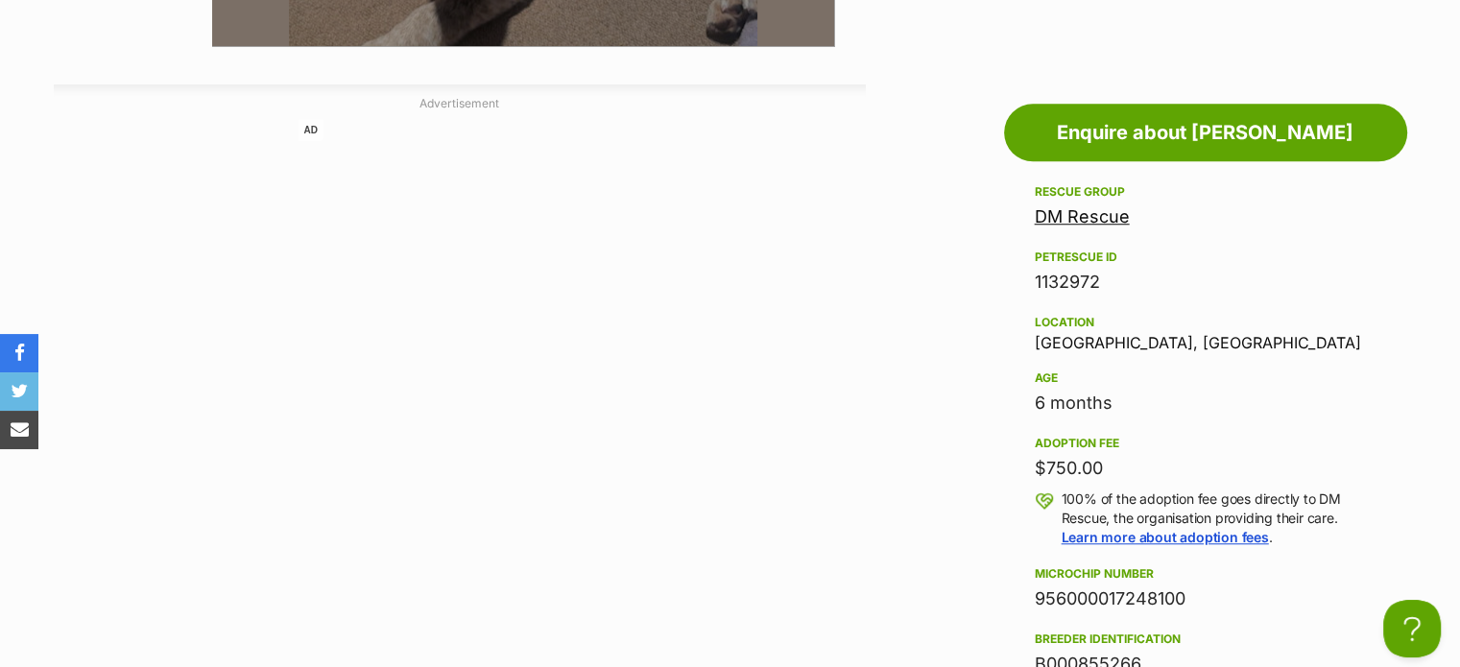
scroll to position [471, 0]
